Goal: Book appointment/travel/reservation

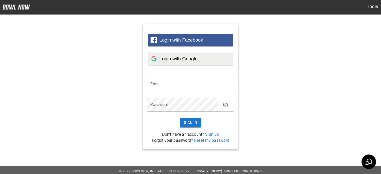
click at [183, 57] on span "Login with Google" at bounding box center [178, 58] width 38 height 5
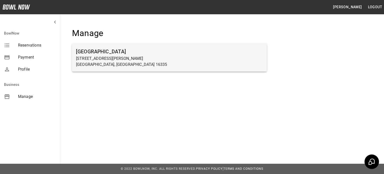
click at [103, 53] on h6 "[GEOGRAPHIC_DATA]" at bounding box center [169, 52] width 187 height 8
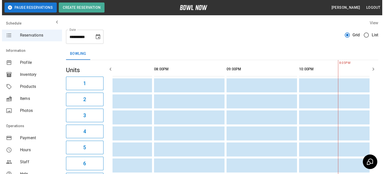
scroll to position [0, 181]
